Goal: Information Seeking & Learning: Check status

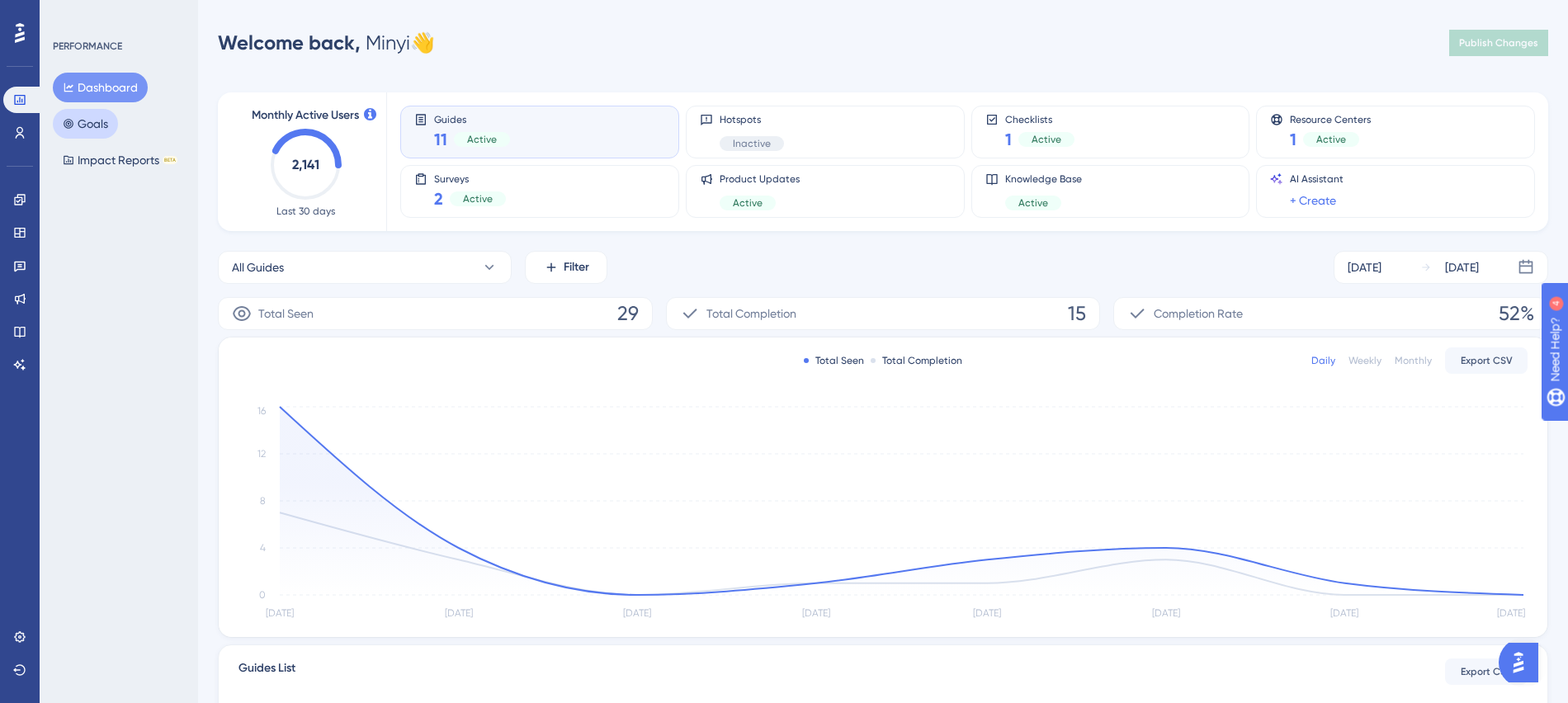
click at [116, 119] on button "Goals" at bounding box center [85, 124] width 65 height 29
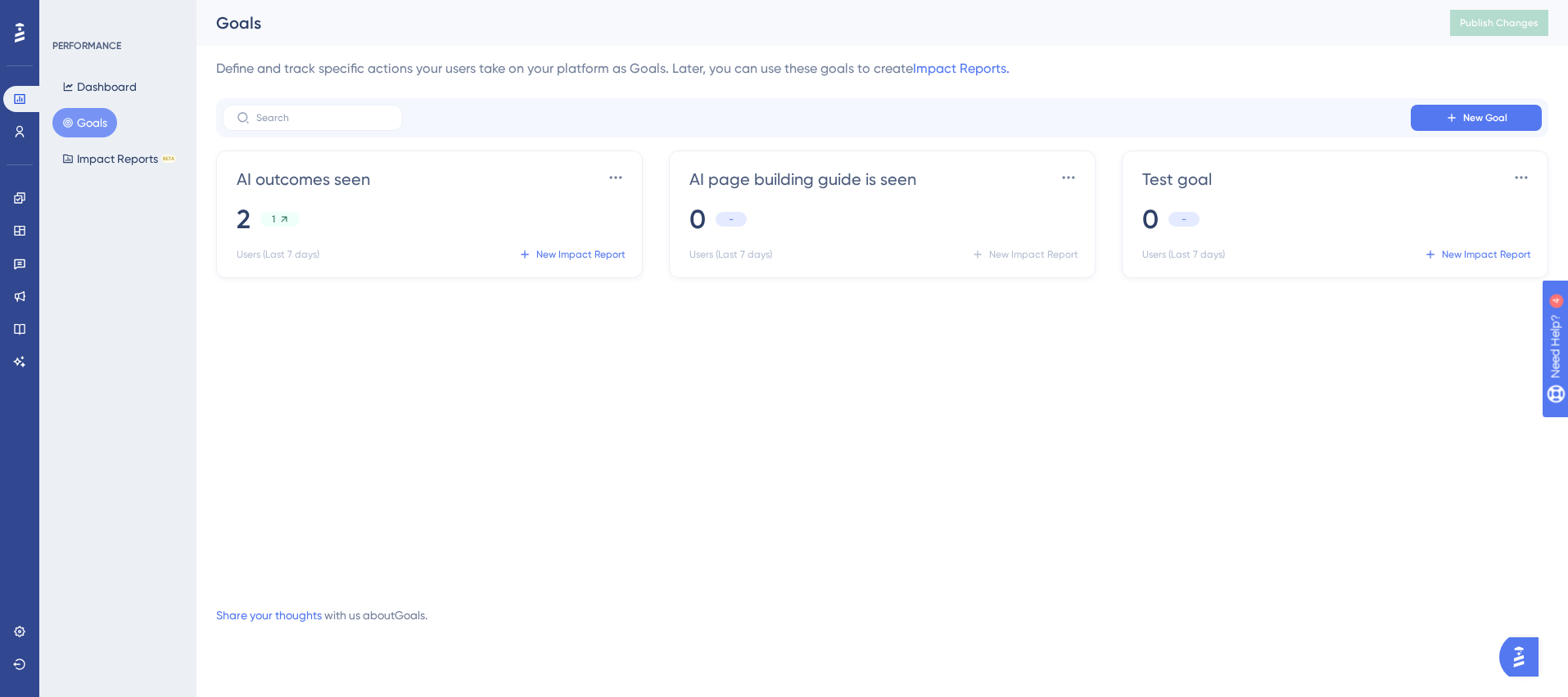
click at [99, 376] on div "PERFORMANCE Dashboard Goals Impact Reports BETA" at bounding box center [118, 348] width 157 height 697
click at [17, 291] on icon at bounding box center [19, 296] width 13 height 13
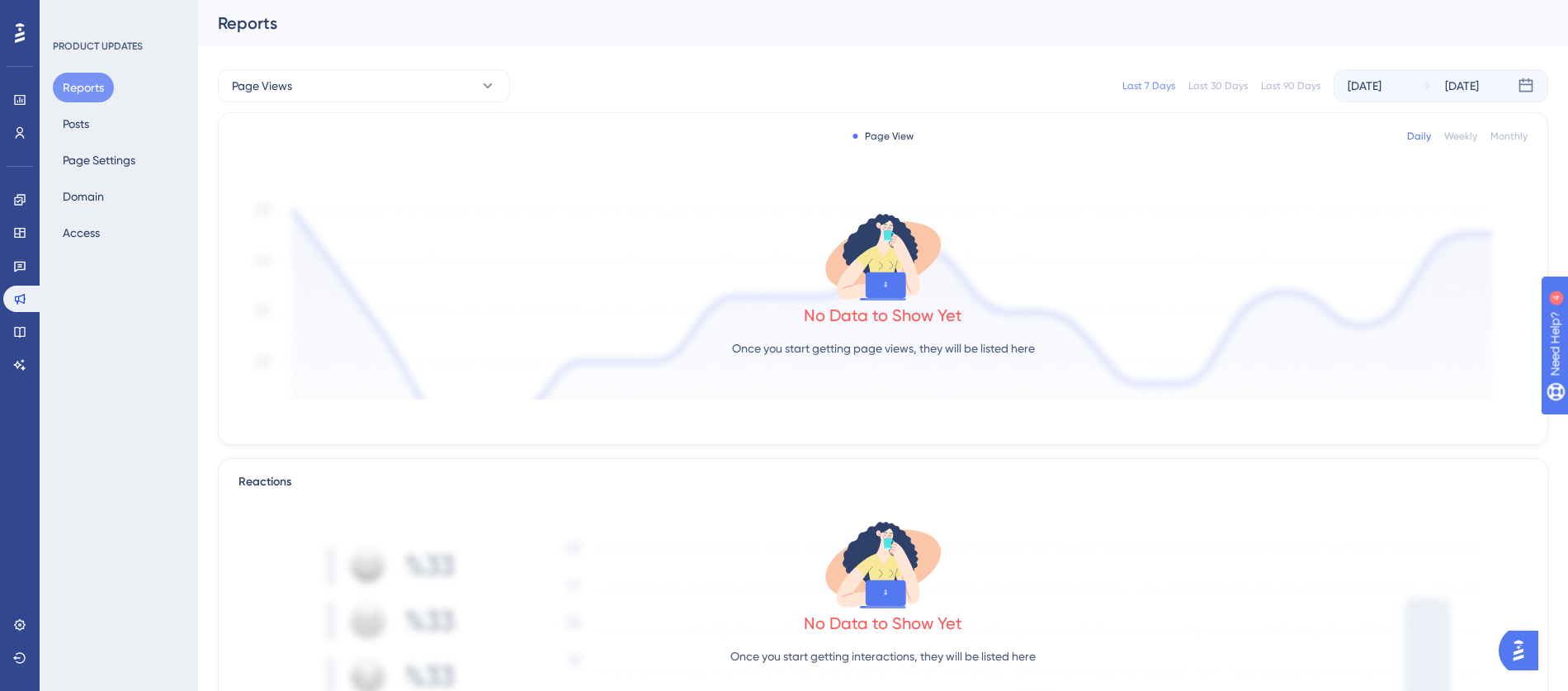
click at [112, 232] on div "Reports Posts Page Settings Domain Access" at bounding box center [119, 160] width 134 height 175
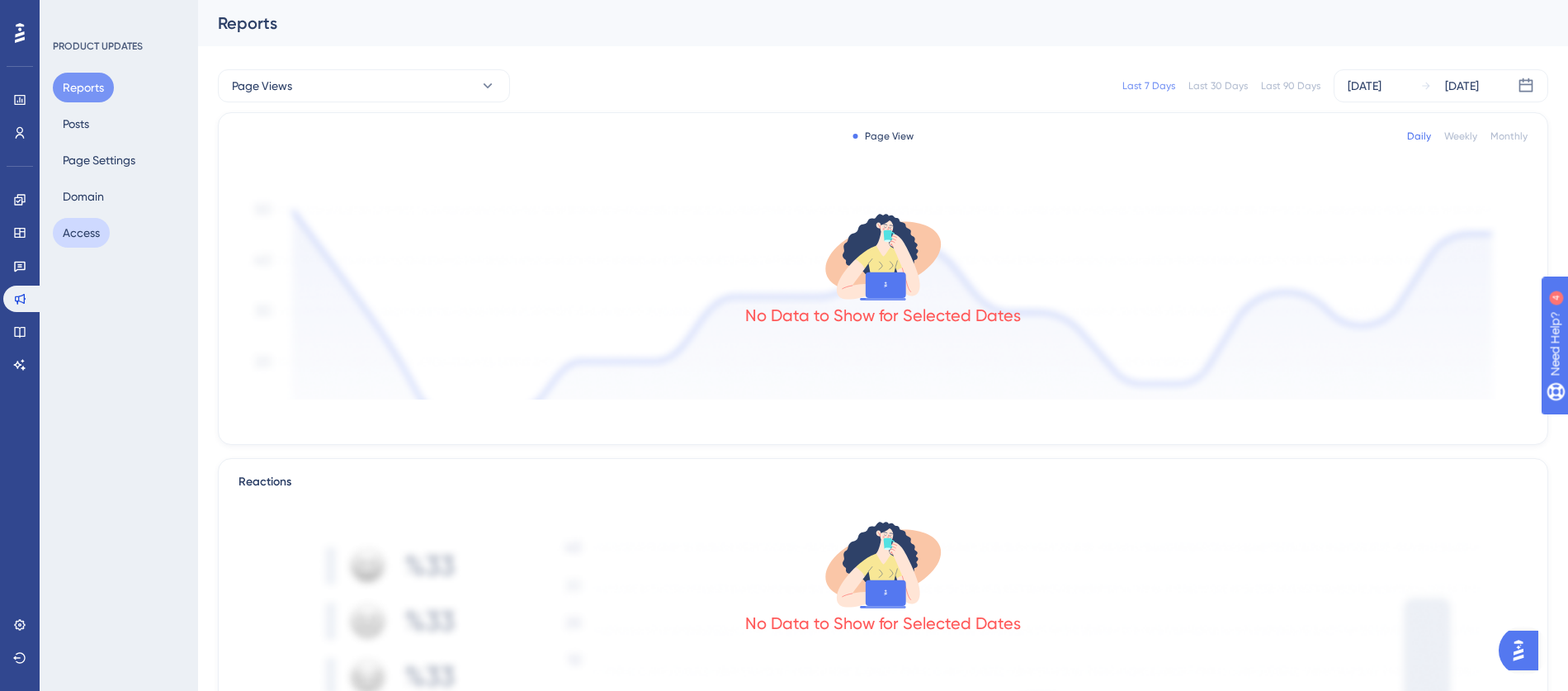
click at [96, 232] on button "Access" at bounding box center [81, 233] width 57 height 29
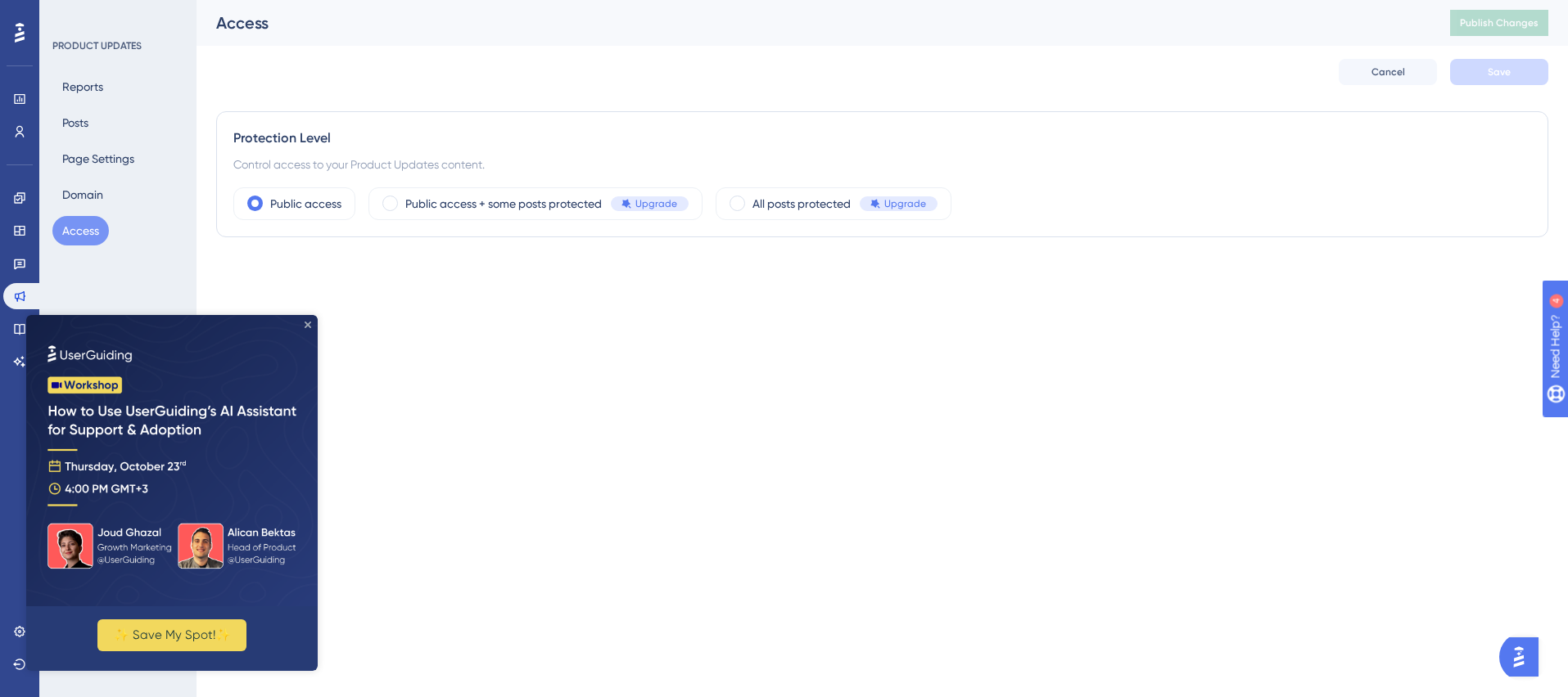
click at [305, 323] on icon "Close Preview" at bounding box center [308, 325] width 7 height 7
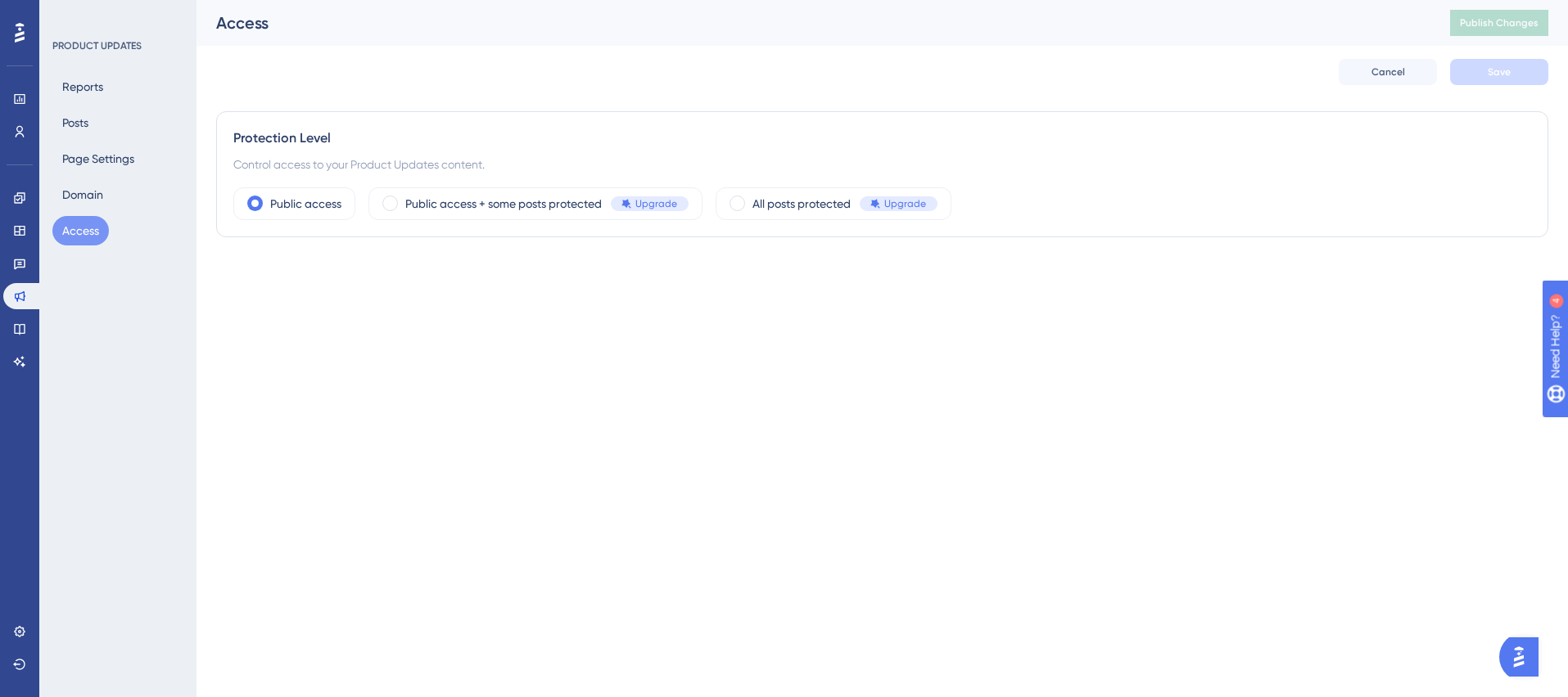
click at [153, 282] on div "PRODUCT UPDATES Reports Posts Page Settings Domain Access" at bounding box center [118, 348] width 157 height 697
click at [77, 113] on button "Posts" at bounding box center [75, 123] width 45 height 29
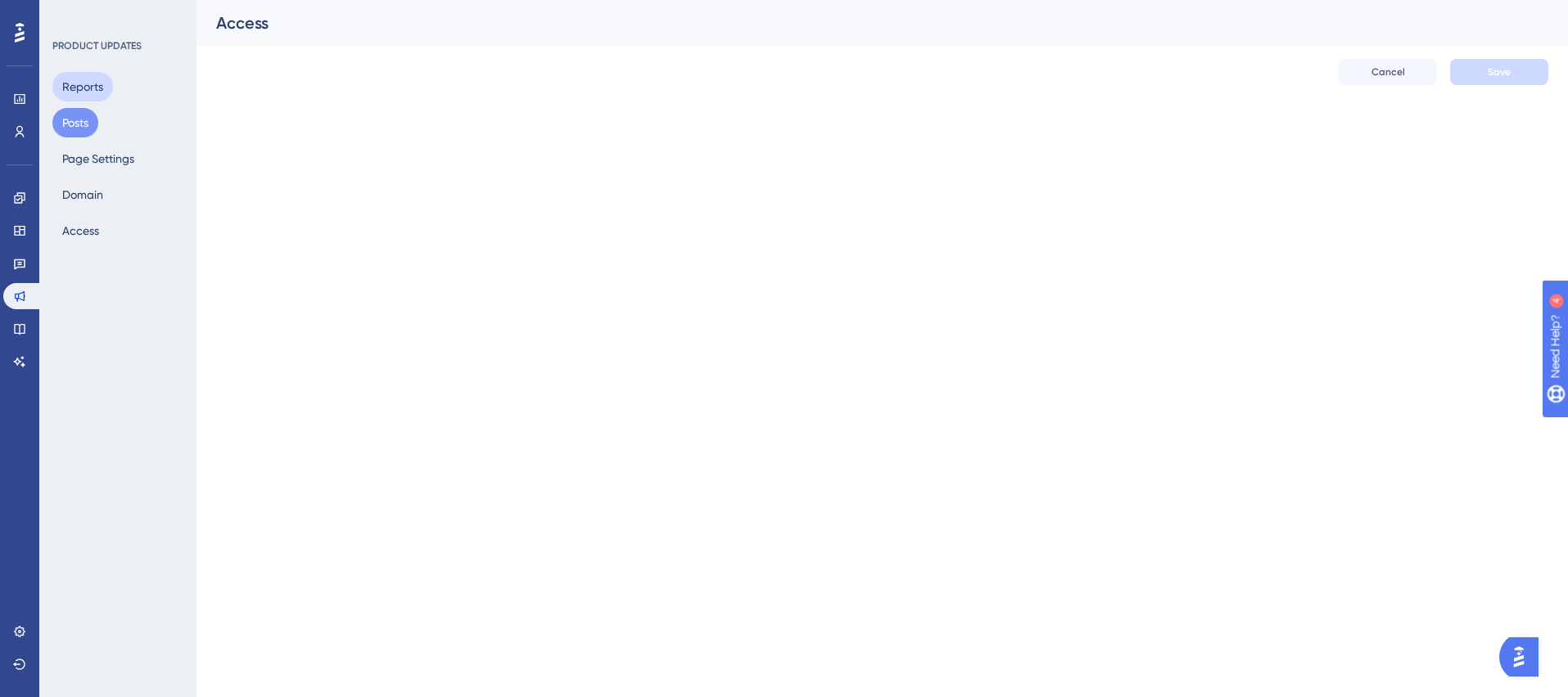
click at [81, 86] on button "Reports" at bounding box center [82, 87] width 61 height 29
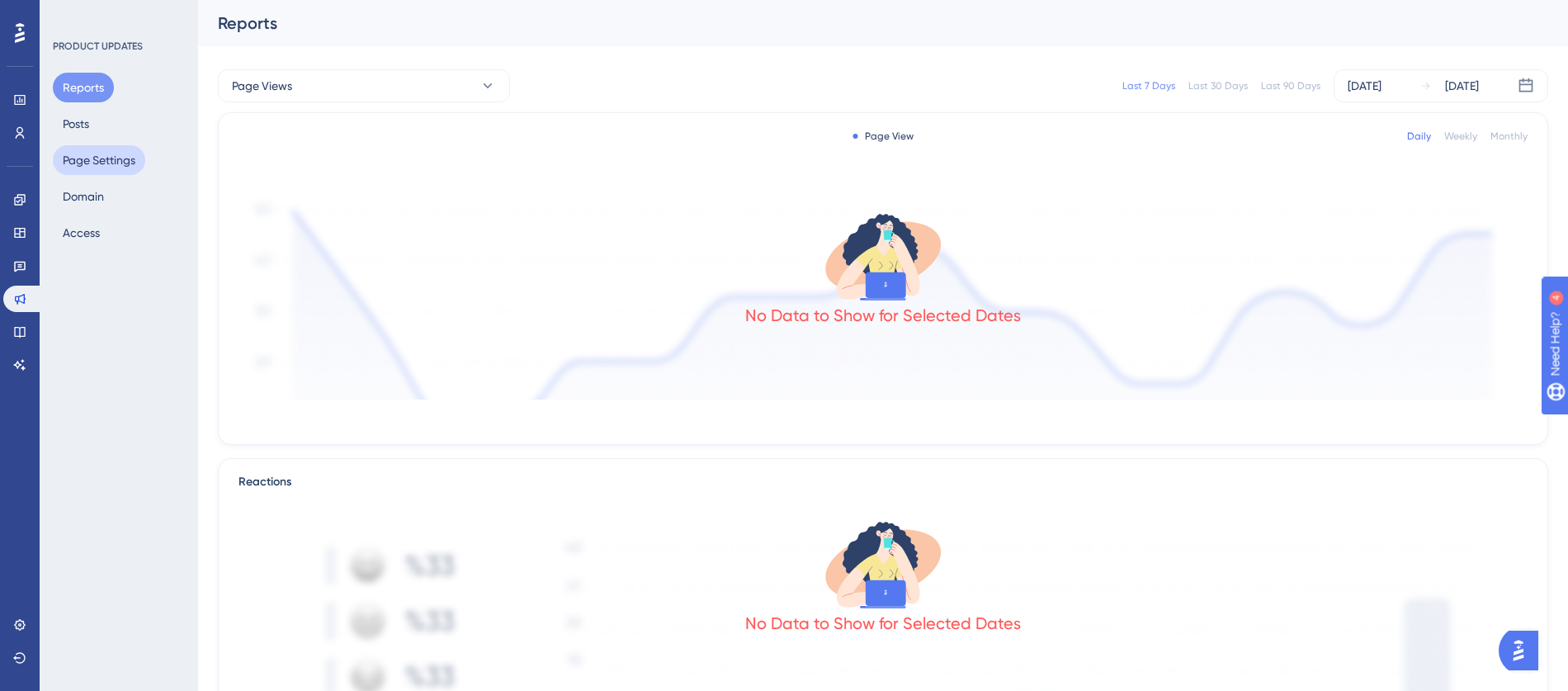
click at [72, 172] on button "Page Settings" at bounding box center [99, 160] width 93 height 29
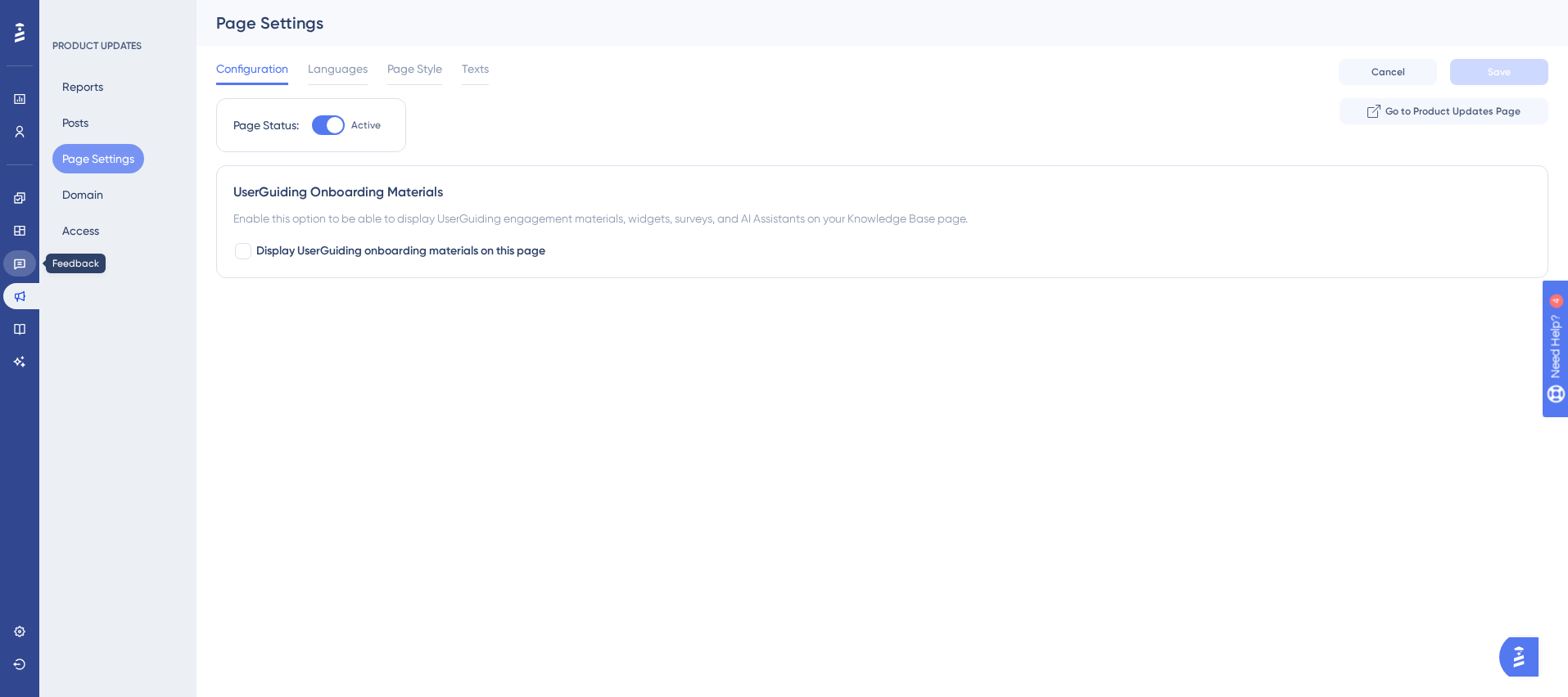
click at [16, 272] on link at bounding box center [20, 263] width 33 height 27
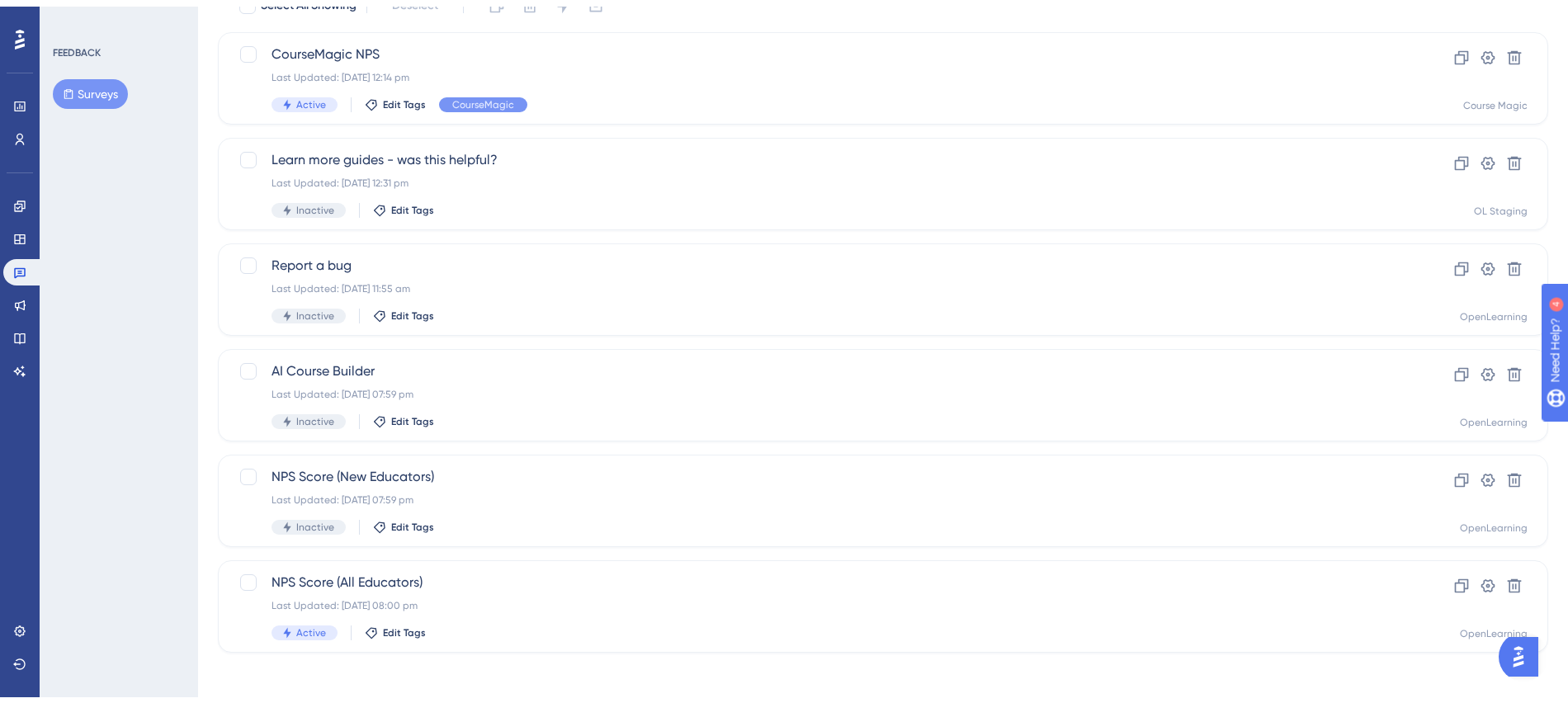
scroll to position [122, 0]
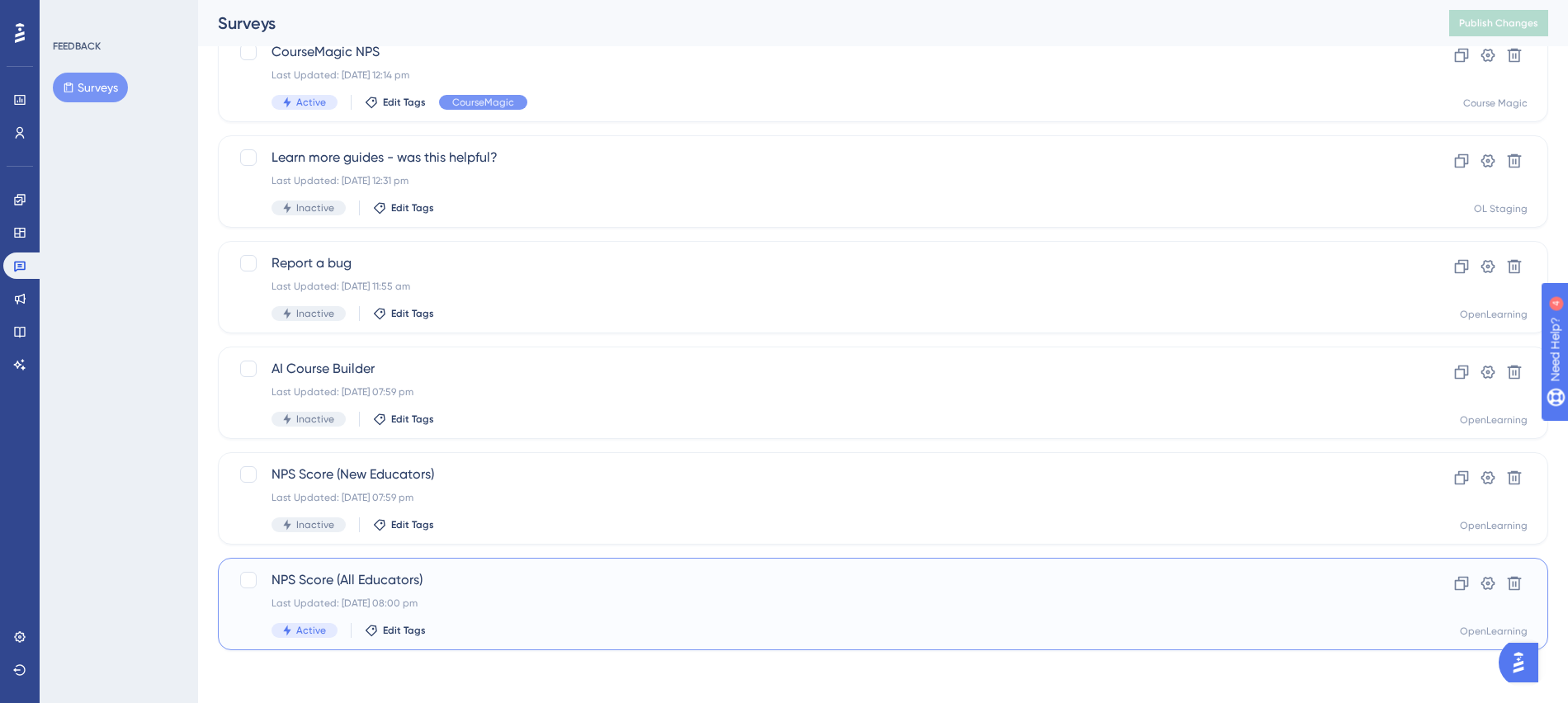
click at [538, 574] on span "NPS Score (All Educators)" at bounding box center [817, 579] width 1091 height 20
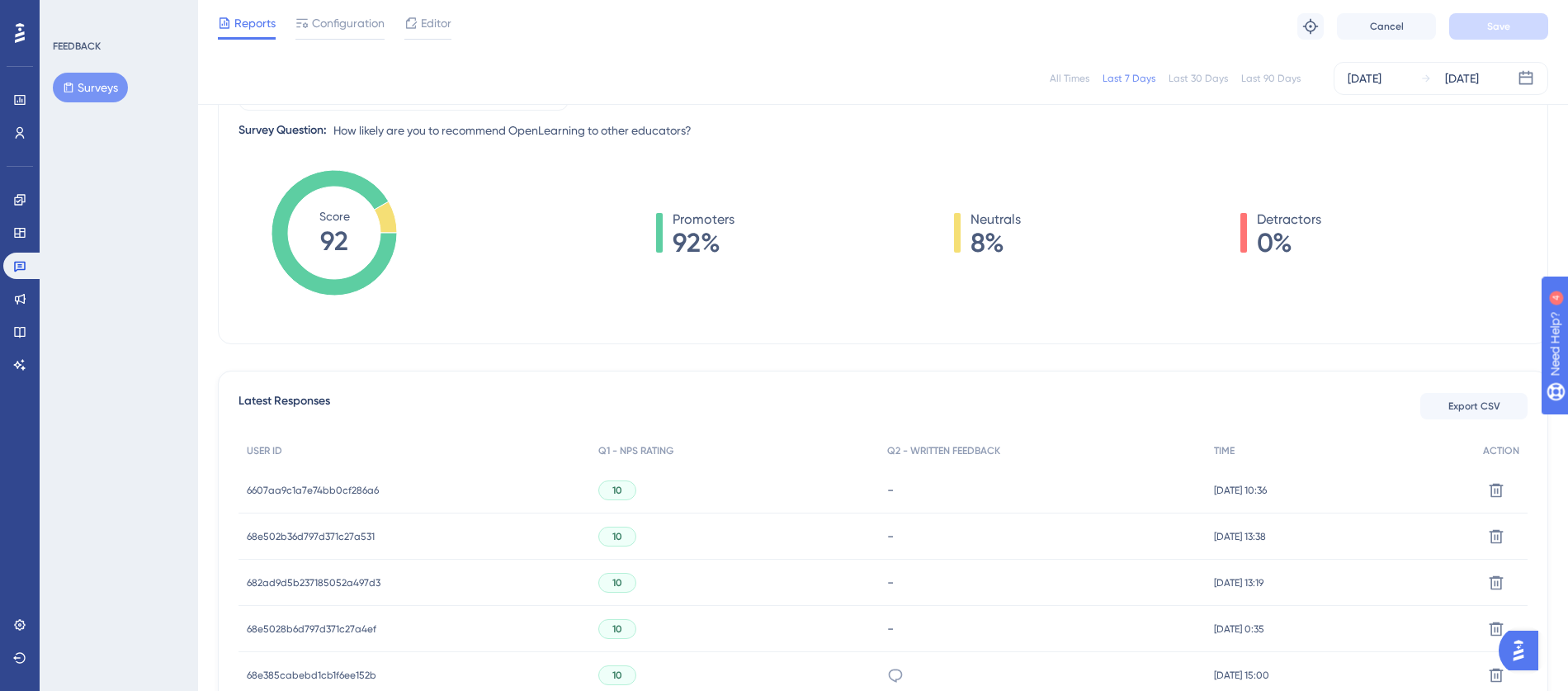
scroll to position [0, 12]
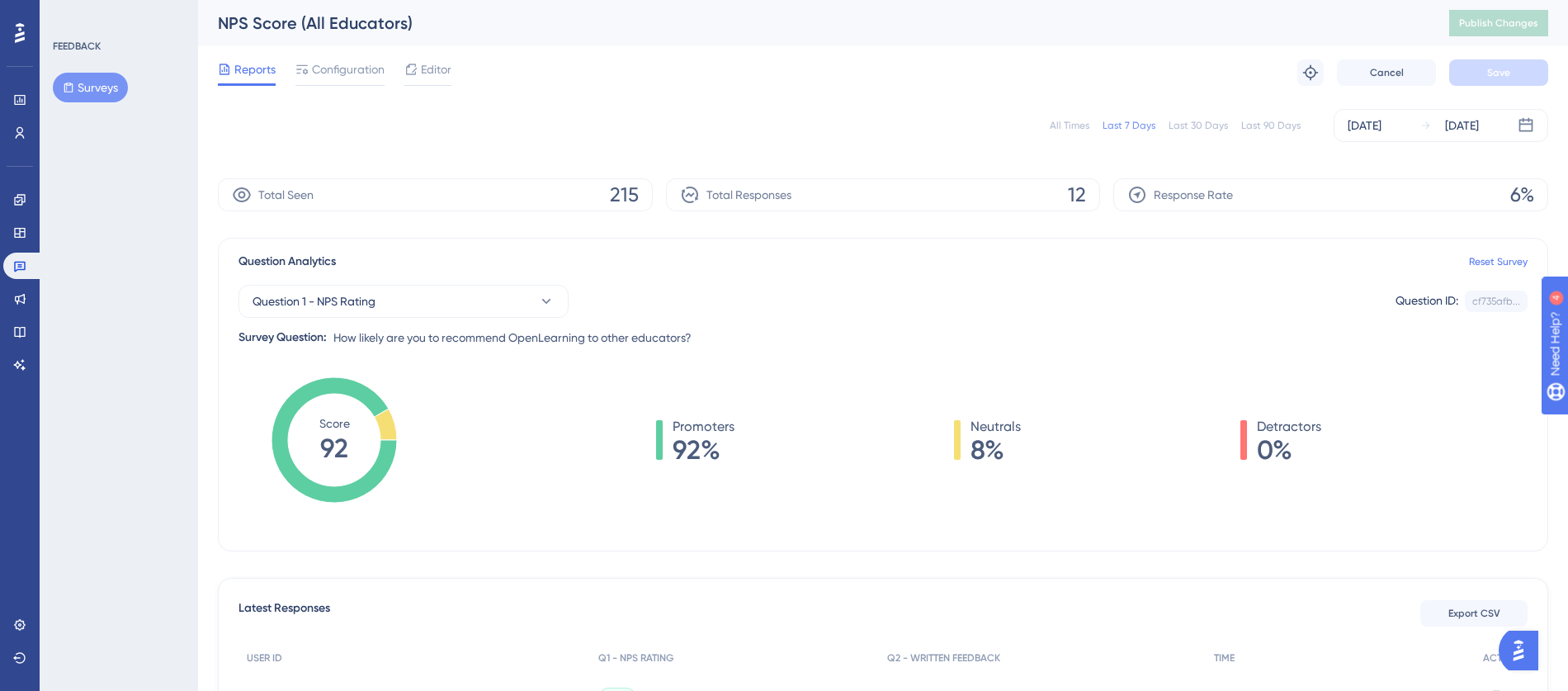
click at [1209, 124] on div "Last 30 Days" at bounding box center [1198, 125] width 60 height 13
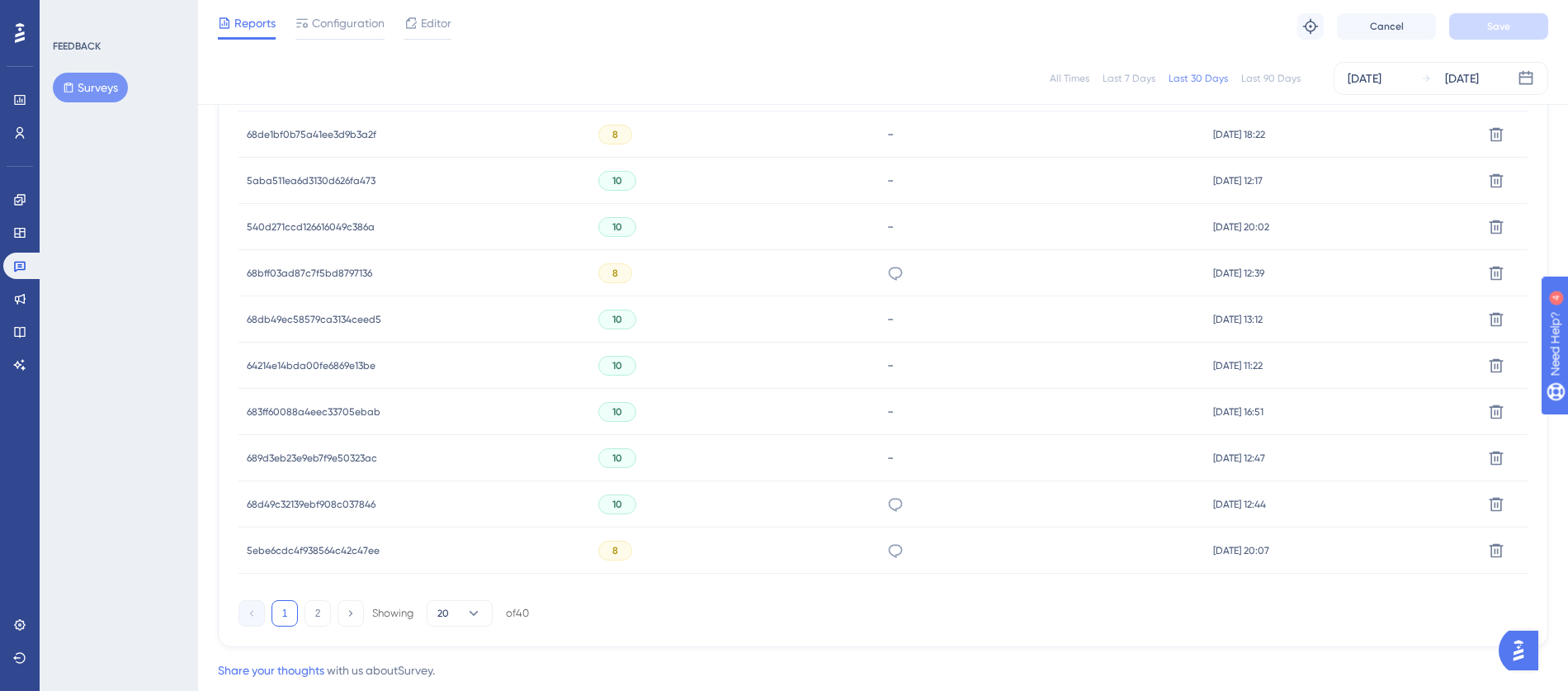
scroll to position [1016, 2]
click at [306, 624] on button "2" at bounding box center [317, 616] width 27 height 27
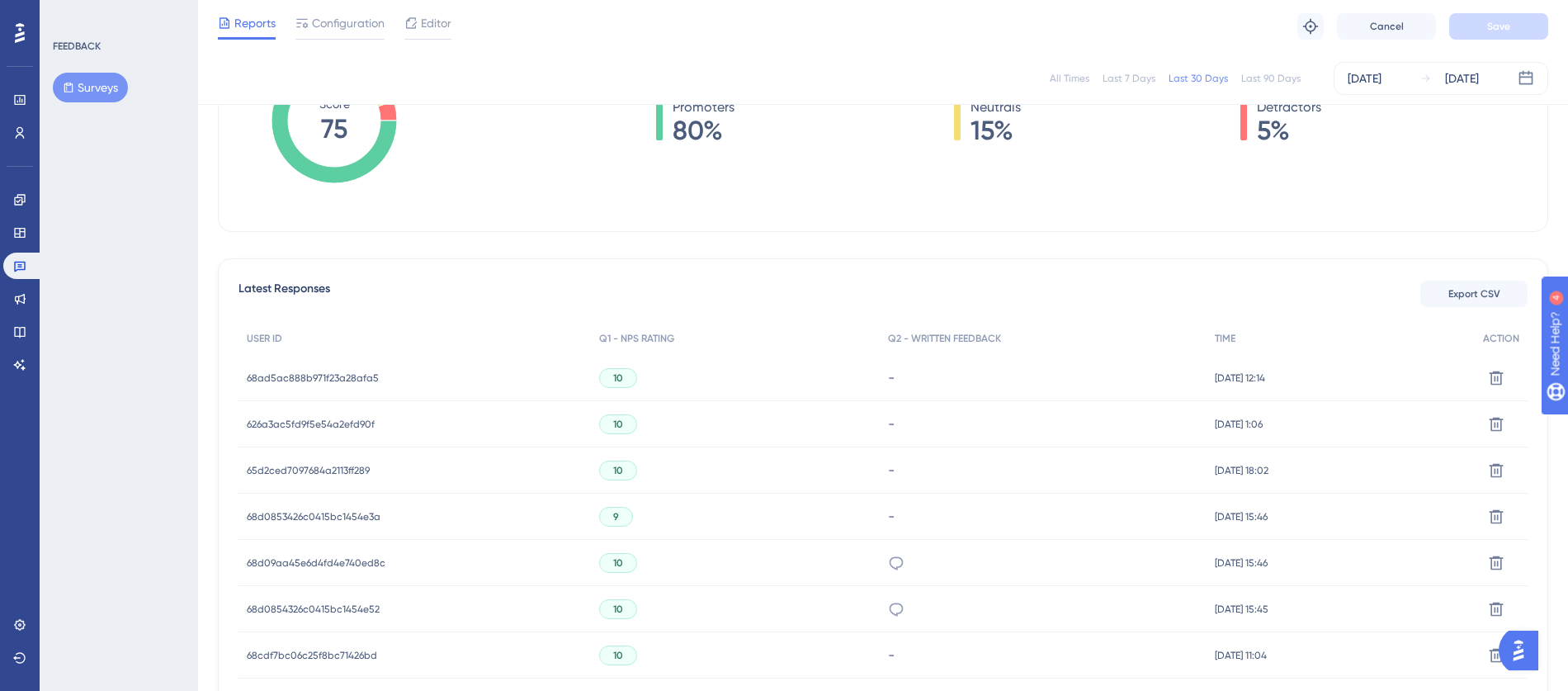
scroll to position [0, 0]
